Goal: Task Accomplishment & Management: Use online tool/utility

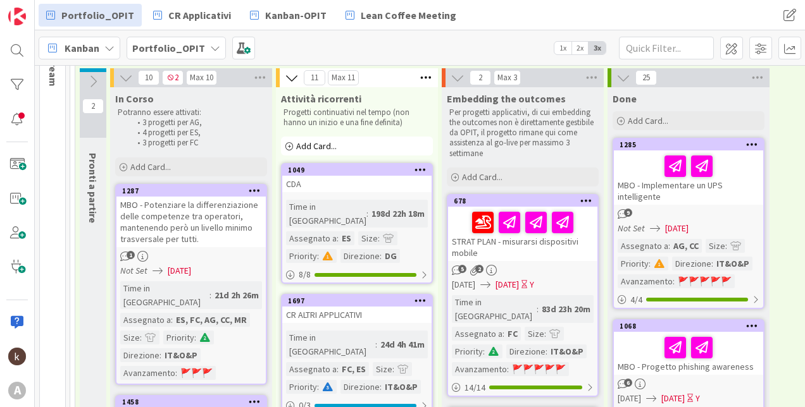
scroll to position [127, 0]
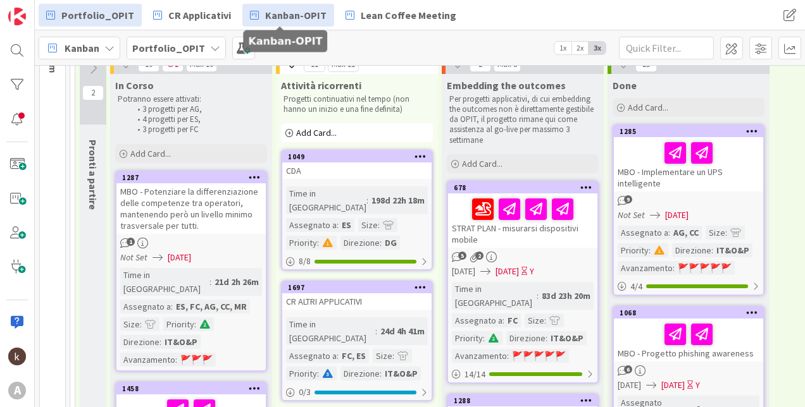
click at [276, 6] on link "Kanban-OPIT" at bounding box center [288, 15] width 92 height 23
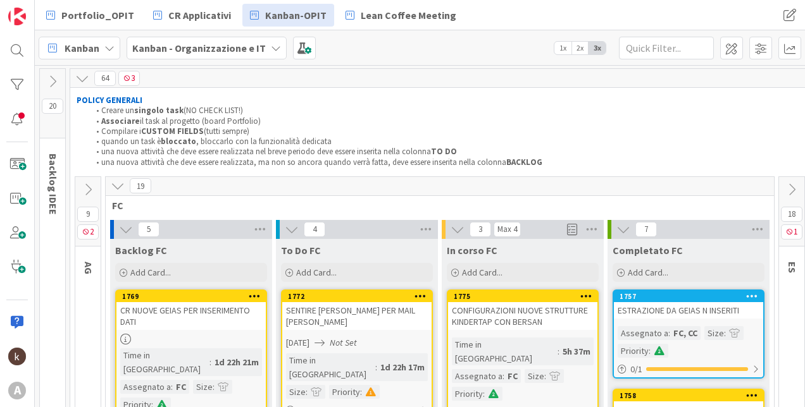
click at [118, 192] on icon at bounding box center [118, 186] width 14 height 14
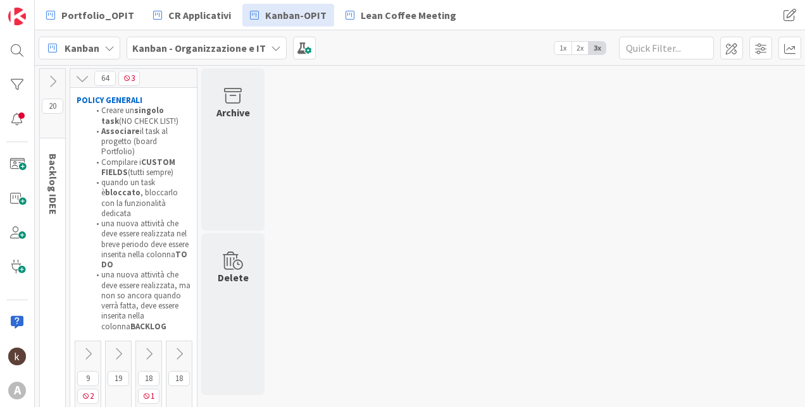
click at [146, 347] on icon at bounding box center [149, 354] width 14 height 14
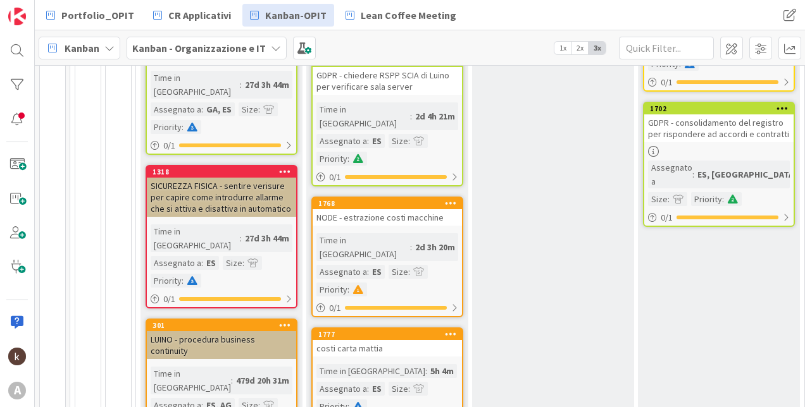
scroll to position [569, 0]
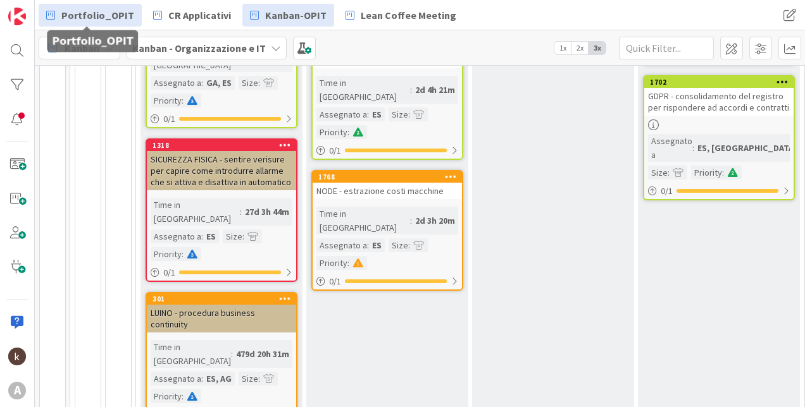
click at [98, 16] on span "Portfolio_OPIT" at bounding box center [97, 15] width 73 height 15
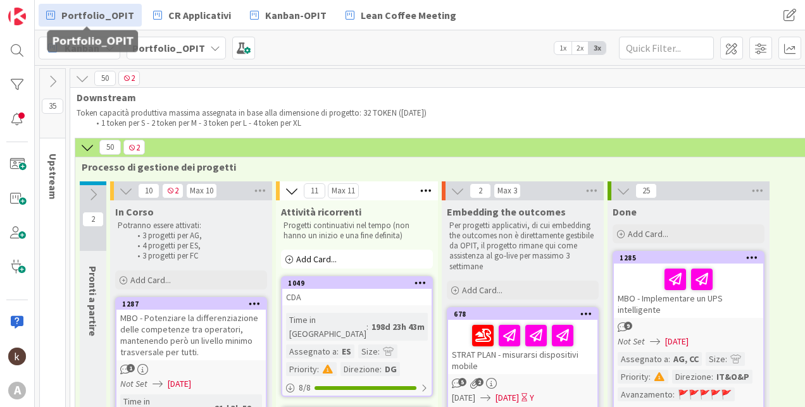
click at [260, 3] on div "Portfolio_OPIT CR Applicativi Kanban-OPIT Lean Coffee Meeting Portfolio_OPIT CR…" at bounding box center [420, 15] width 770 height 30
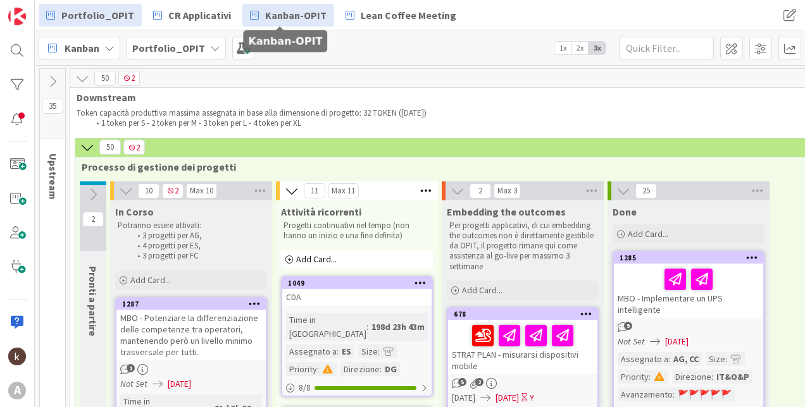
click at [266, 18] on span "Kanban-OPIT" at bounding box center [295, 15] width 61 height 15
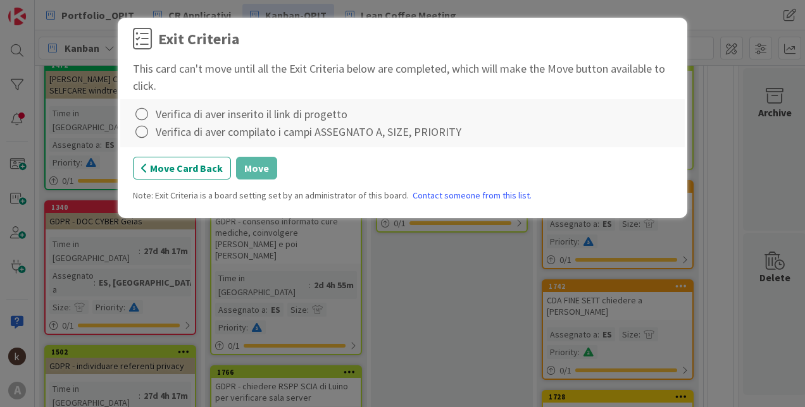
scroll to position [227, 111]
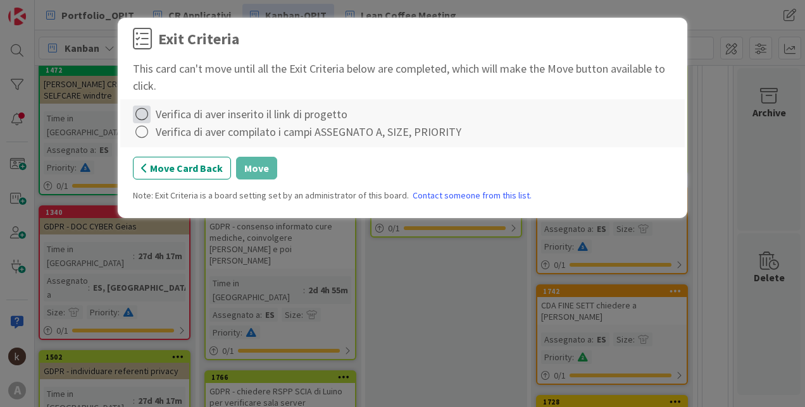
click at [137, 115] on icon at bounding box center [142, 115] width 18 height 18
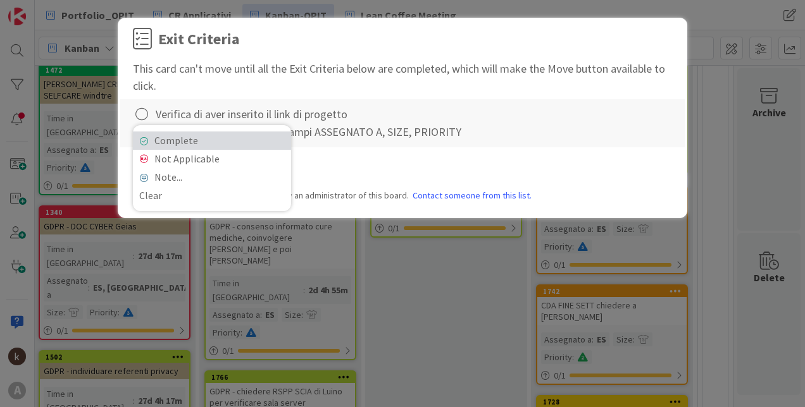
click at [216, 142] on link "Complete" at bounding box center [212, 141] width 158 height 18
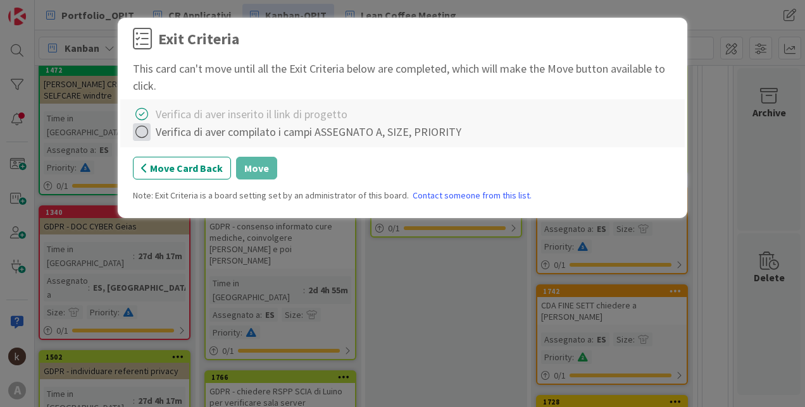
click at [141, 133] on icon at bounding box center [142, 132] width 18 height 18
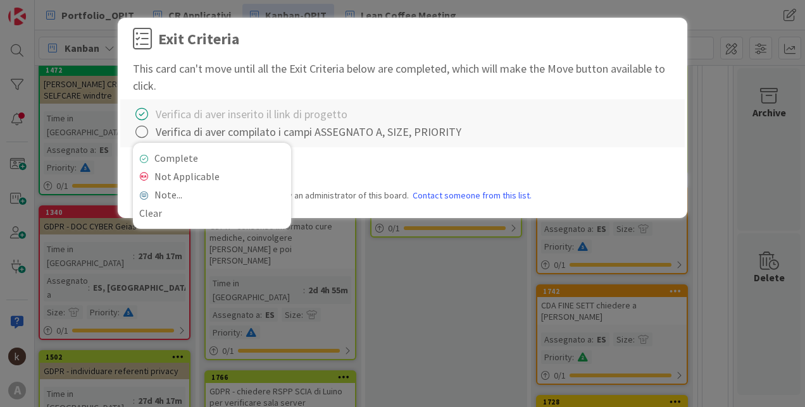
click at [145, 149] on div "Complete Not Applicable Note... Clear" at bounding box center [212, 186] width 158 height 86
click at [146, 157] on icon at bounding box center [143, 159] width 9 height 8
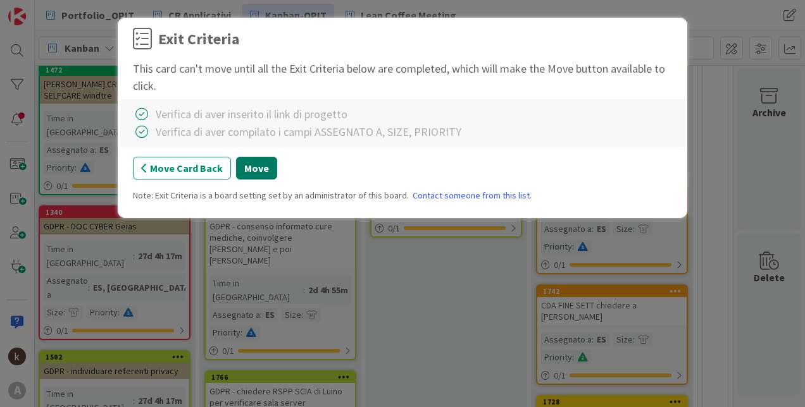
click at [243, 166] on button "Move" at bounding box center [256, 168] width 41 height 23
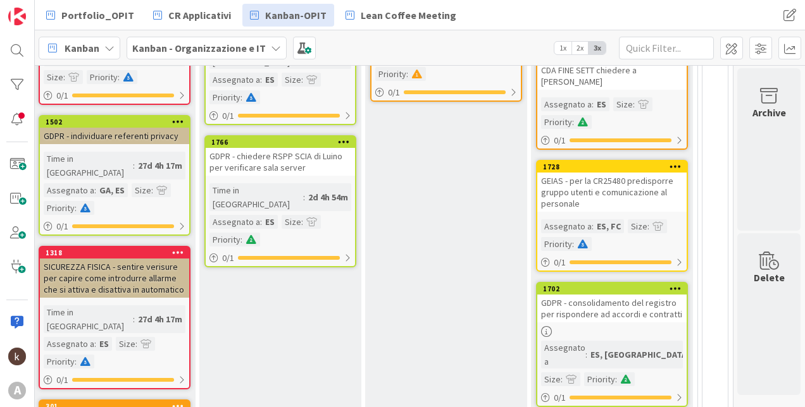
scroll to position [209, 111]
